Goal: Navigation & Orientation: Find specific page/section

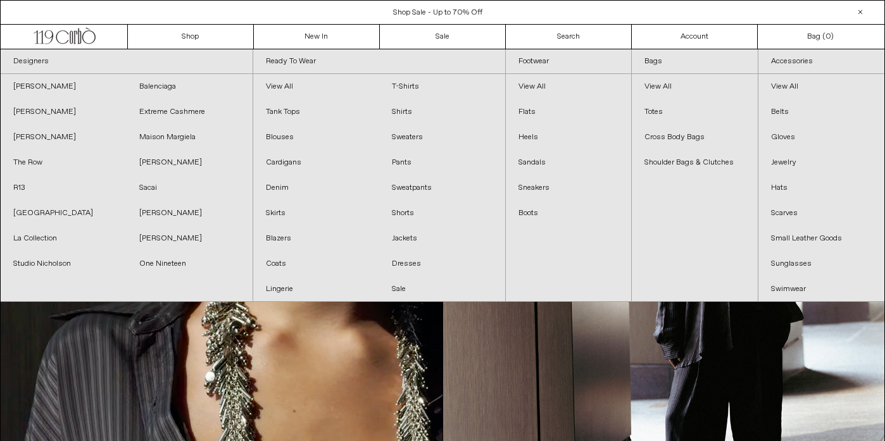
click at [203, 26] on div "Close dialog JOIN OUR MAILING LIST Subscribe to receive 10% off your first purc…" at bounding box center [442, 220] width 885 height 441
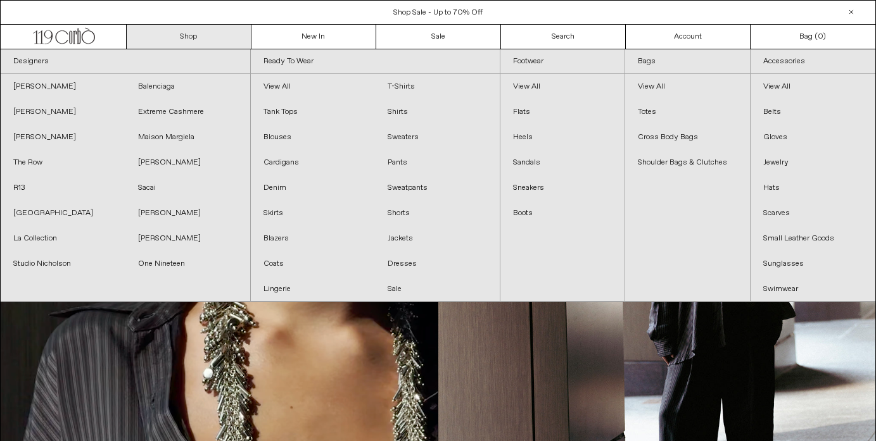
click at [203, 32] on link "Shop" at bounding box center [189, 37] width 125 height 24
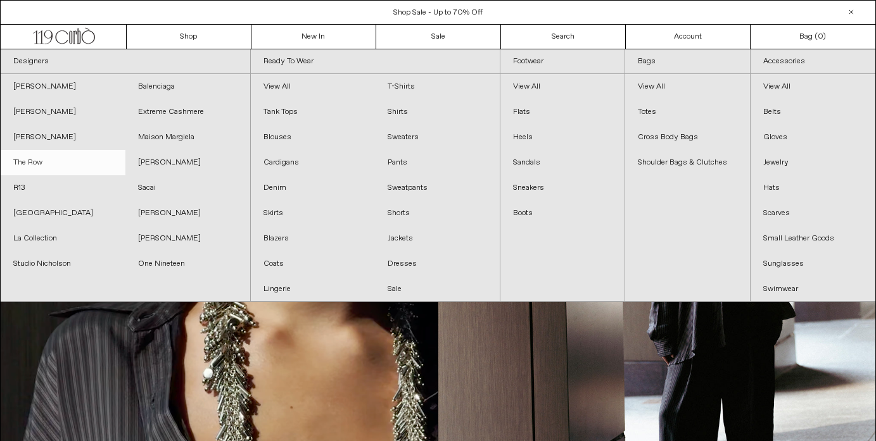
click at [46, 160] on link "The Row" at bounding box center [63, 162] width 125 height 25
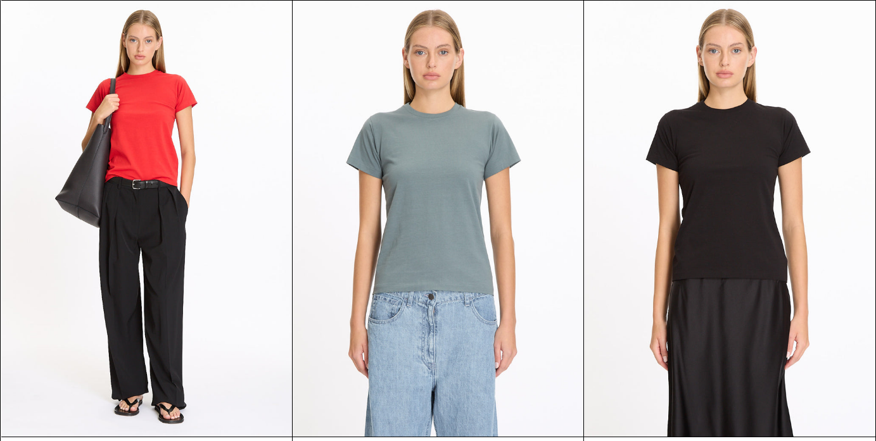
scroll to position [8117, 0]
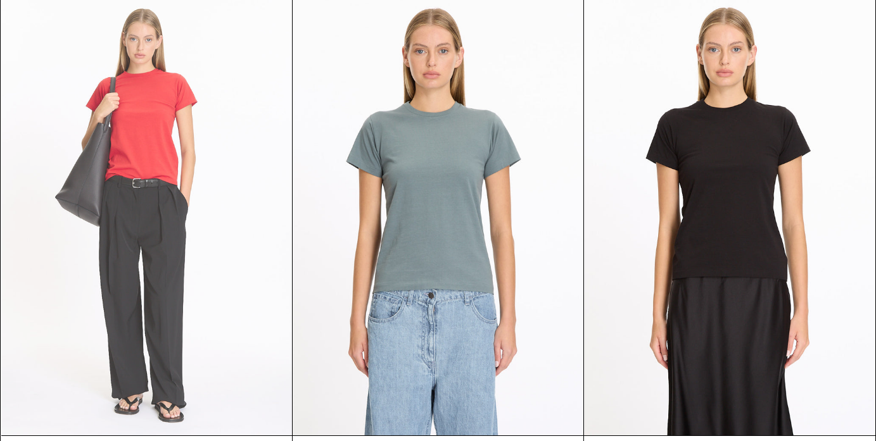
click at [91, 236] on at bounding box center [146, 217] width 291 height 436
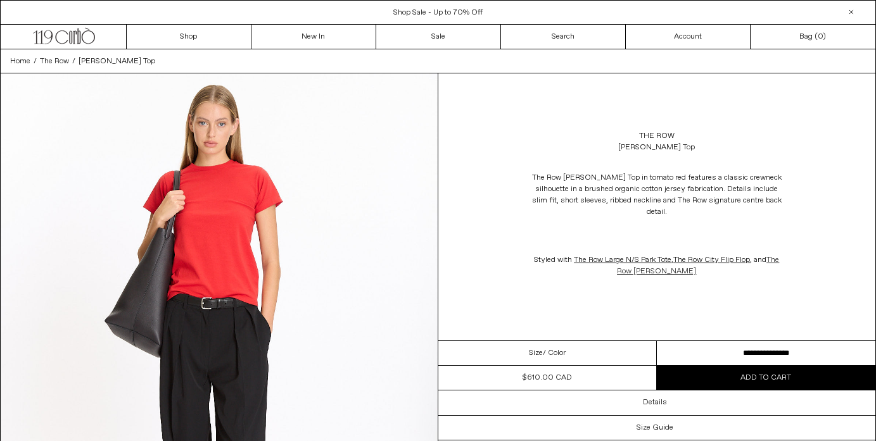
click at [669, 257] on link "The Row Igor Pant" at bounding box center [698, 266] width 162 height 22
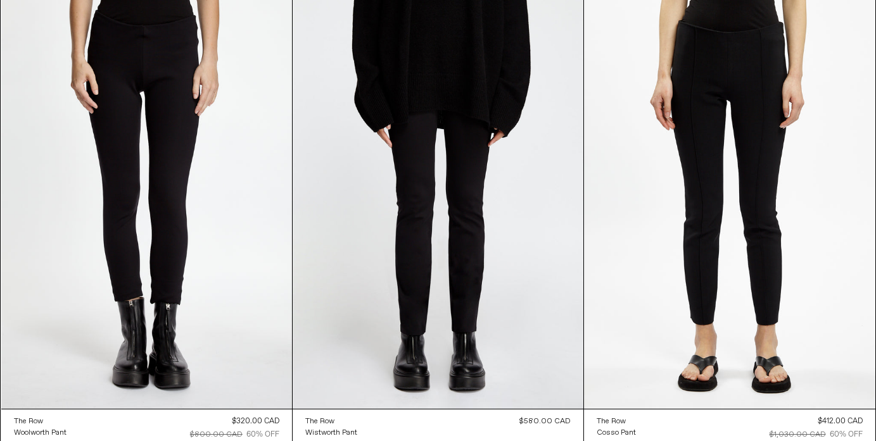
scroll to position [15308, 0]
